Goal: Navigation & Orientation: Find specific page/section

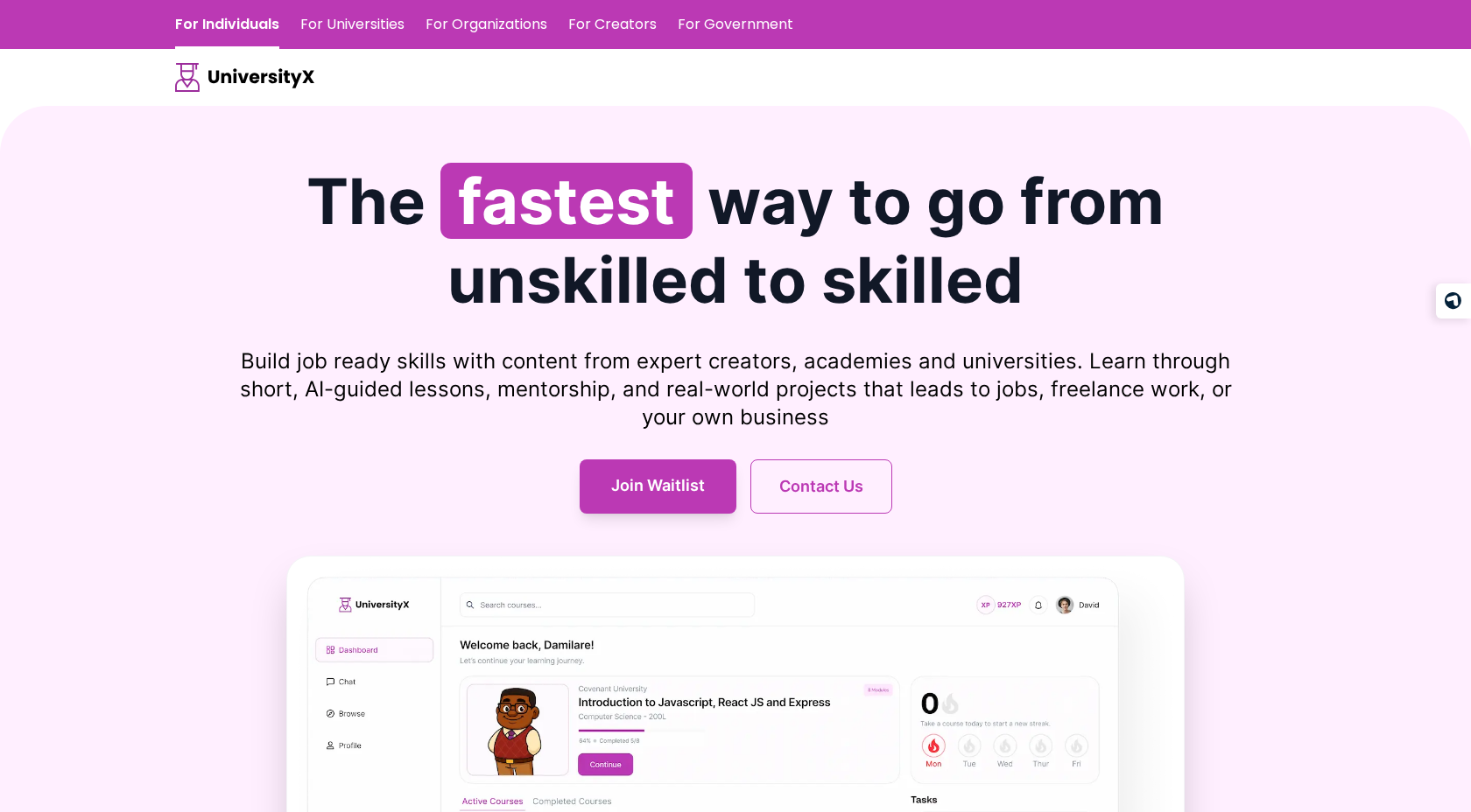
click at [1115, 204] on h1 "The fastest way to go from unskilled to skilled" at bounding box center [735, 240] width 1120 height 158
click at [402, 23] on link "For Universities" at bounding box center [352, 24] width 104 height 49
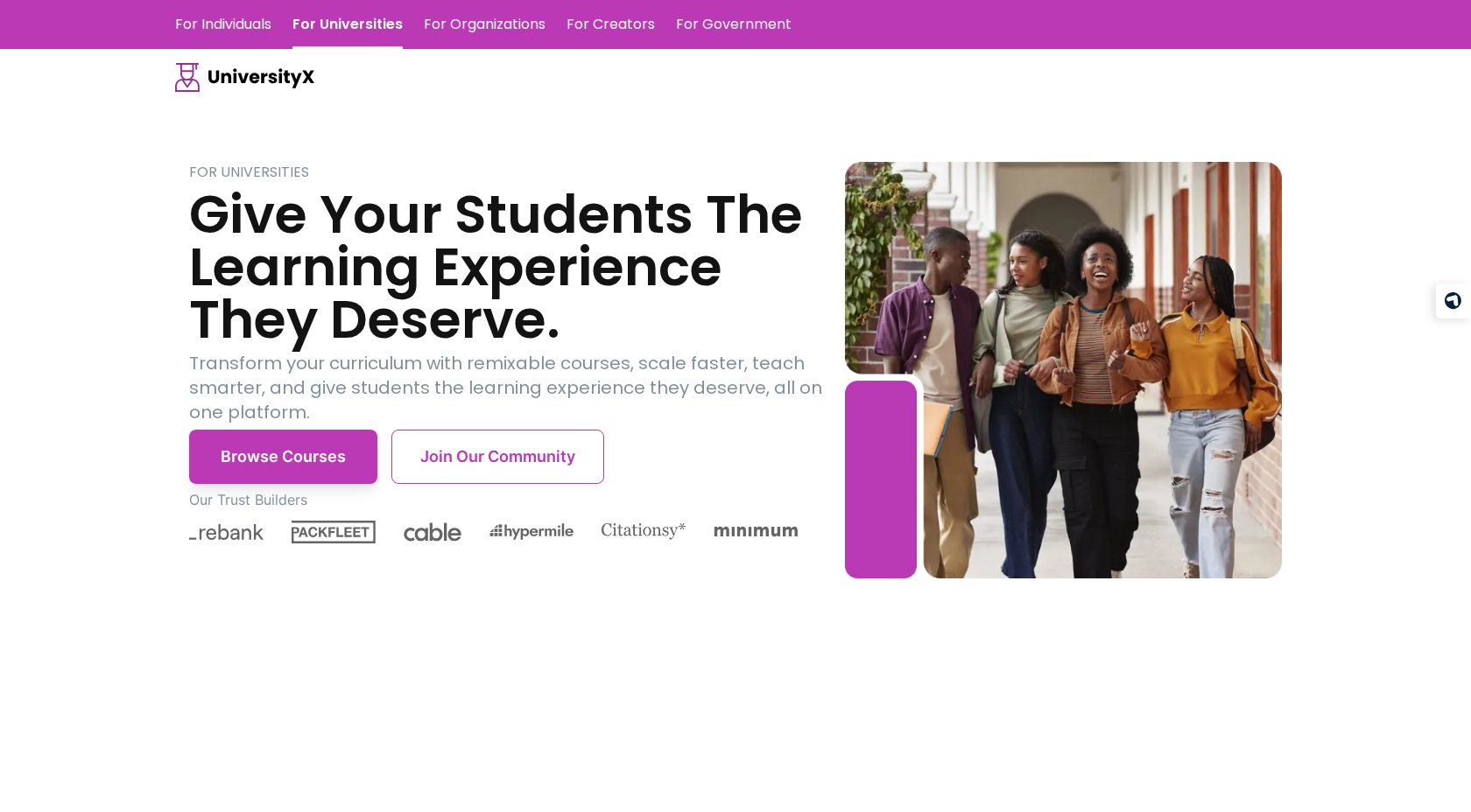
click at [221, 35] on link "For Individuals" at bounding box center [222, 24] width 96 height 49
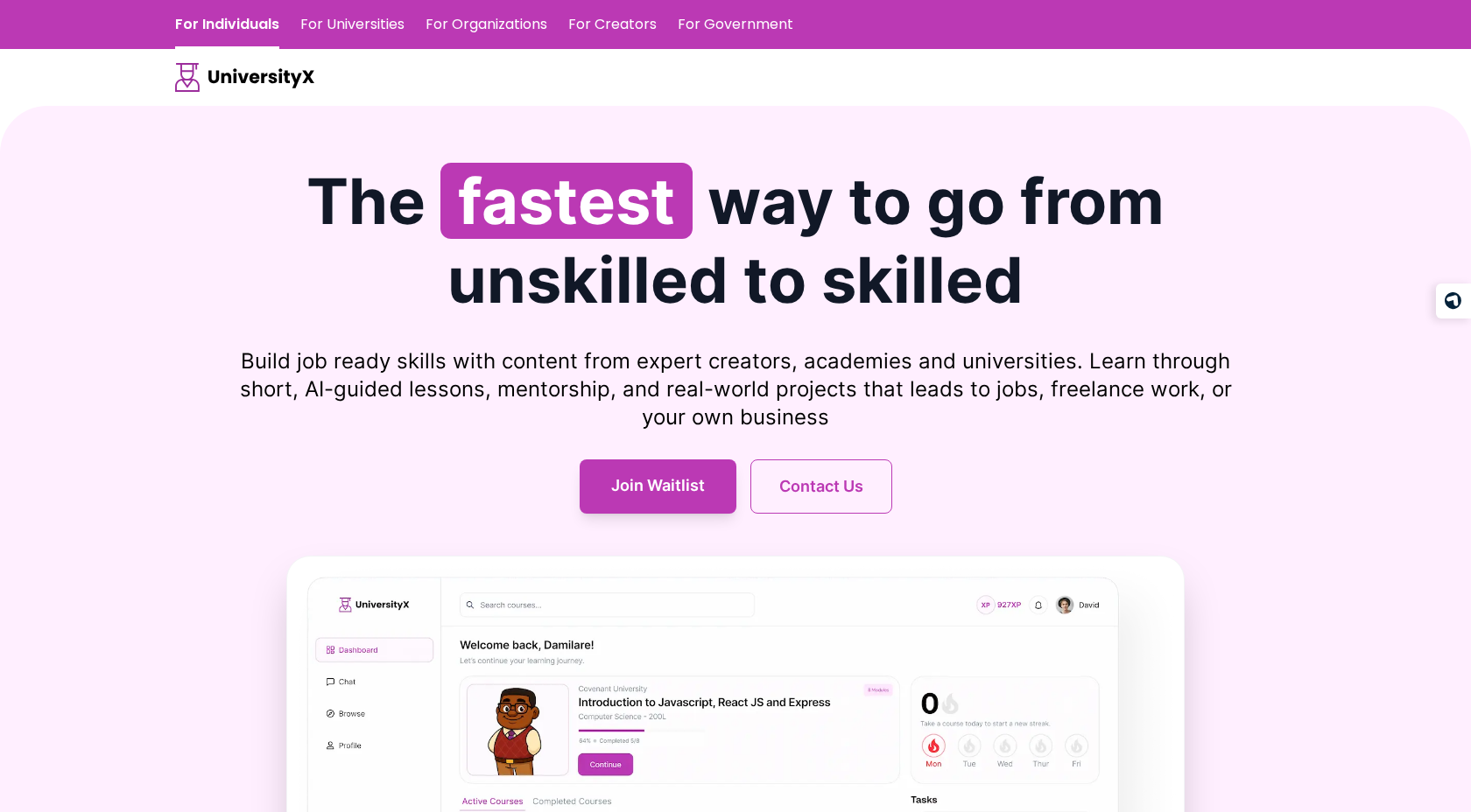
click at [372, 12] on link "For Universities" at bounding box center [352, 24] width 104 height 49
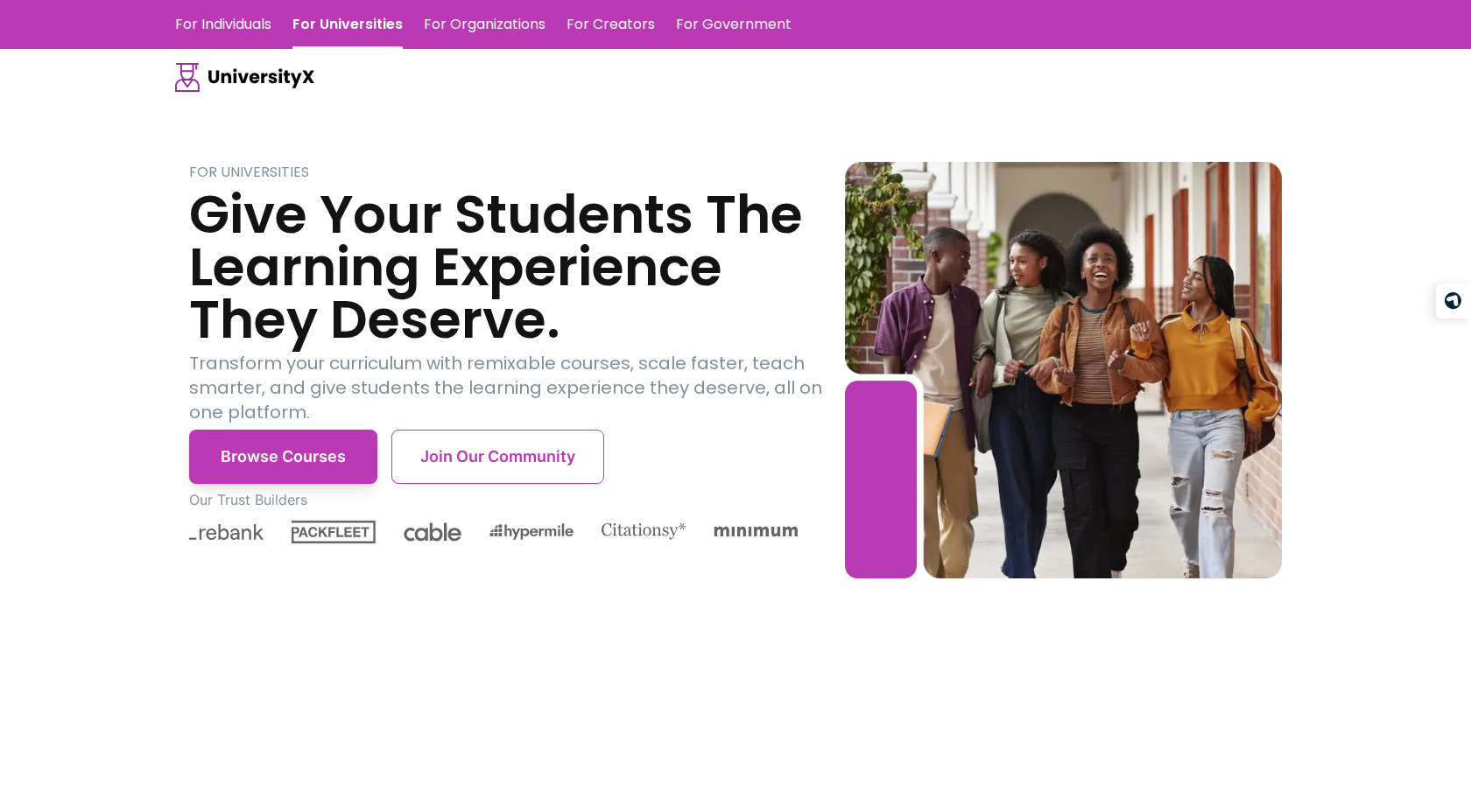
click at [260, 19] on link "For Individuals" at bounding box center [222, 24] width 96 height 49
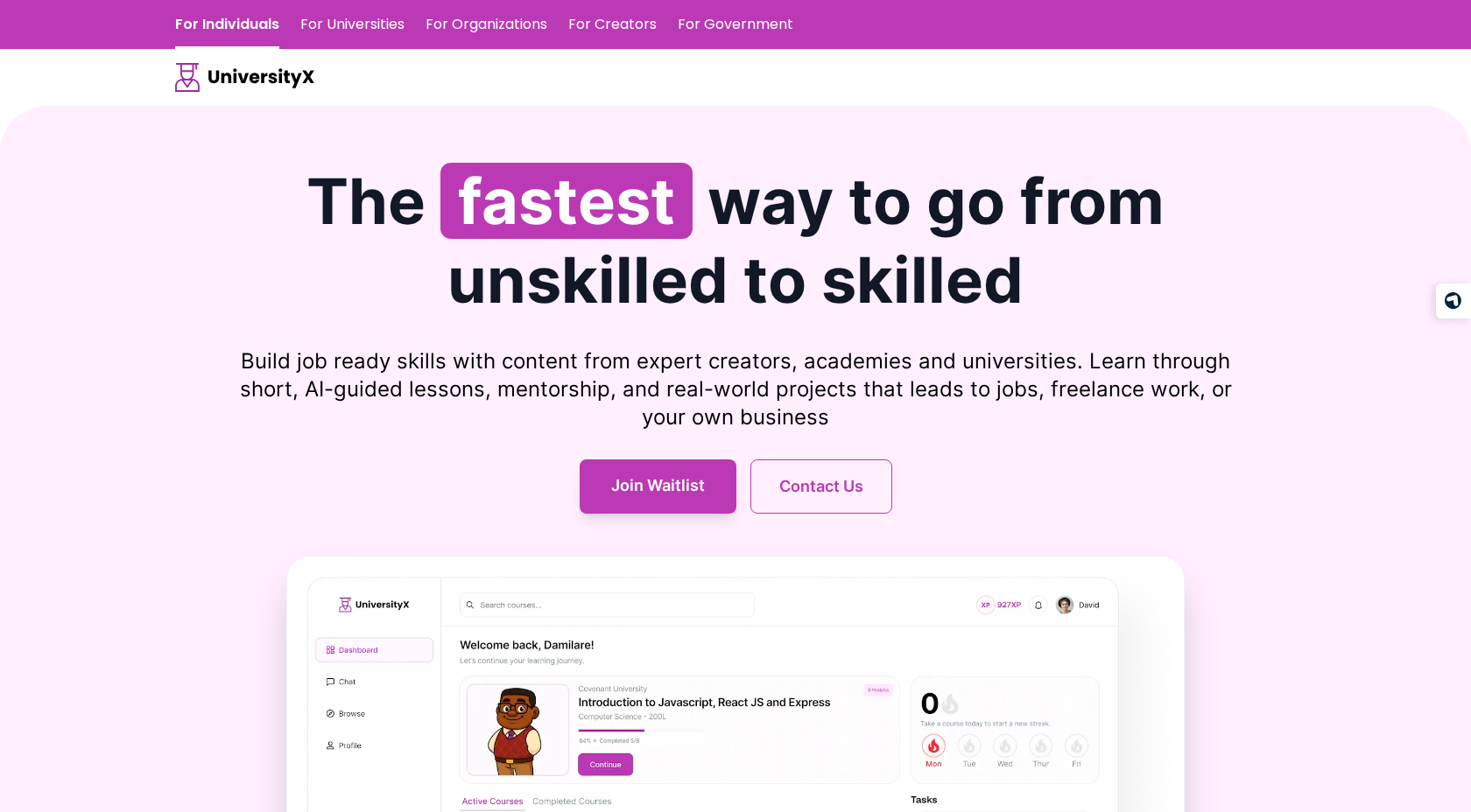
click at [462, 30] on link "For Organizations" at bounding box center [486, 24] width 122 height 49
click at [368, 33] on link "For Universities" at bounding box center [352, 24] width 104 height 49
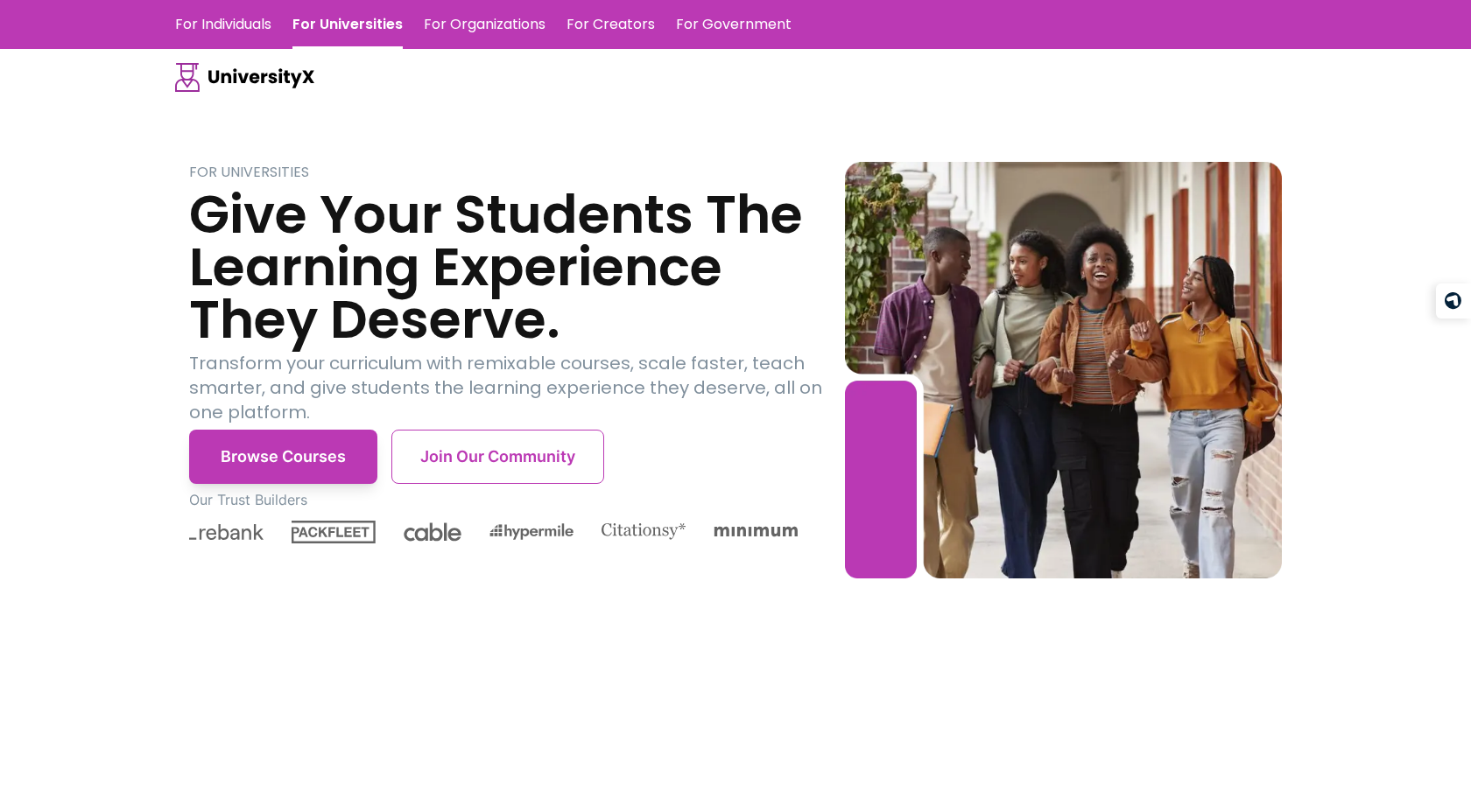
click at [247, 5] on link "For Individuals" at bounding box center [222, 24] width 96 height 49
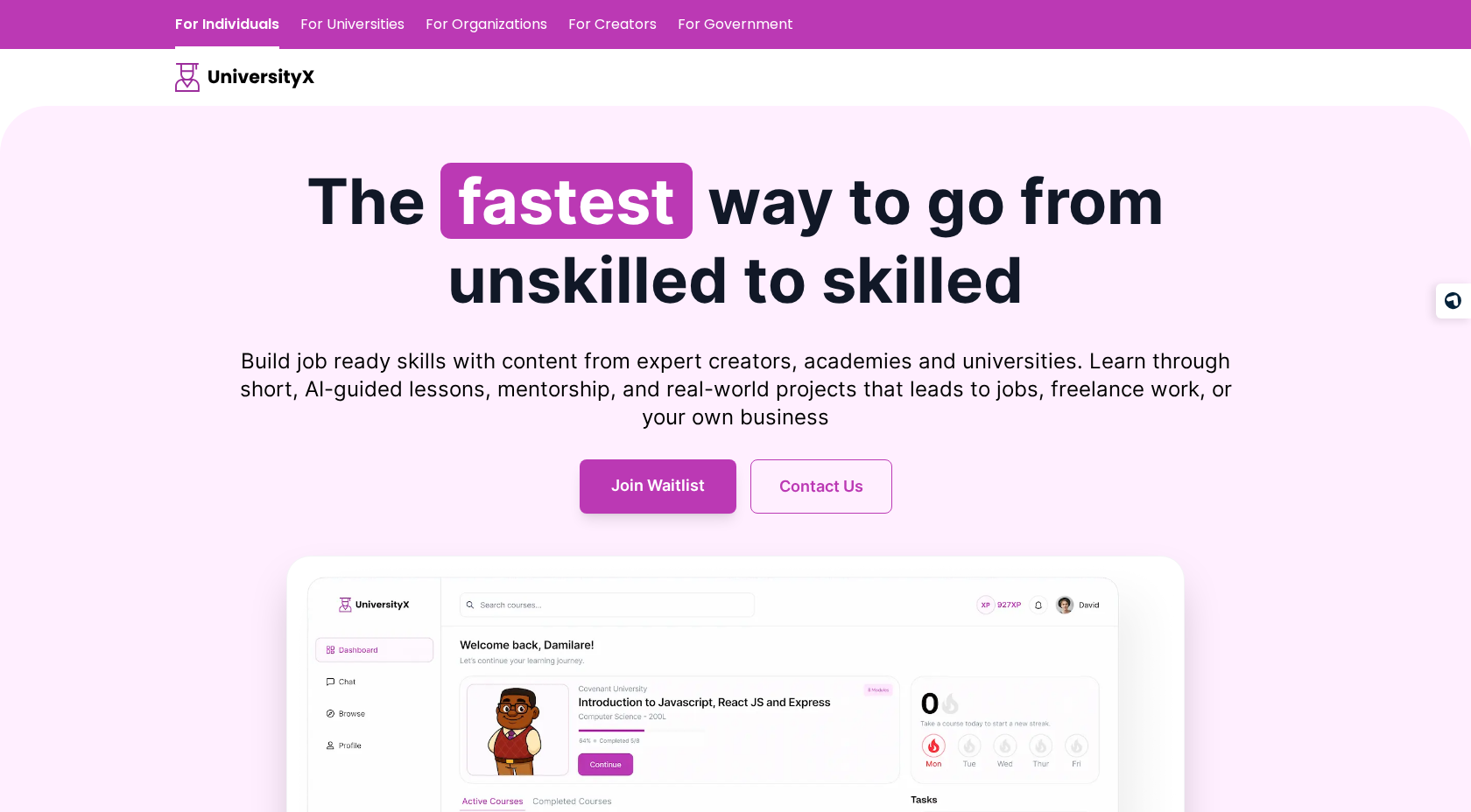
click at [486, 46] on link "For Organizations" at bounding box center [486, 24] width 122 height 49
click at [584, 27] on link "For Creators" at bounding box center [612, 24] width 88 height 49
click at [735, 21] on link "For Government" at bounding box center [735, 24] width 115 height 49
